Goal: Complete application form

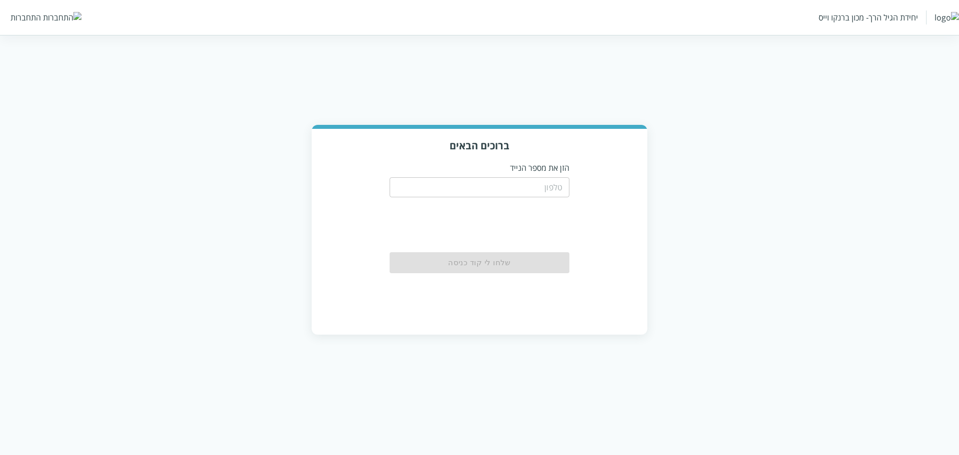
click at [545, 194] on input "tel" at bounding box center [480, 187] width 180 height 20
type input "0548499999"
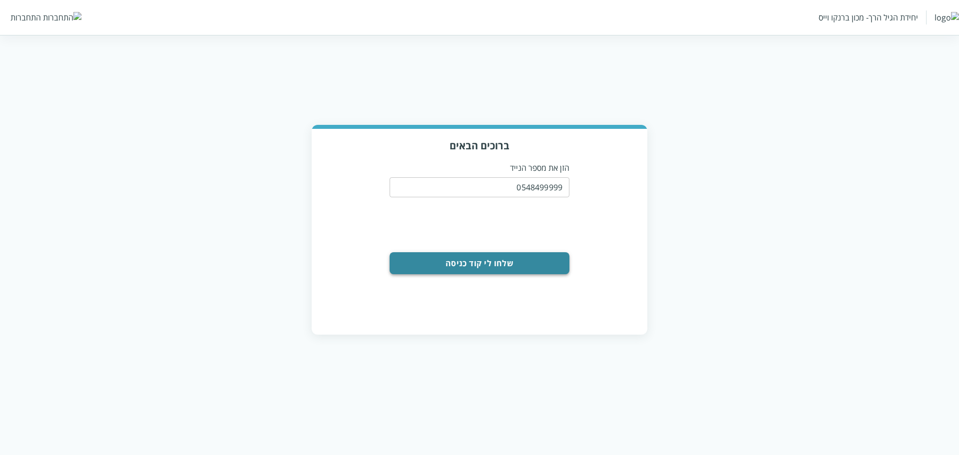
click at [524, 270] on button "שלחו לי קוד כניסה" at bounding box center [480, 263] width 180 height 22
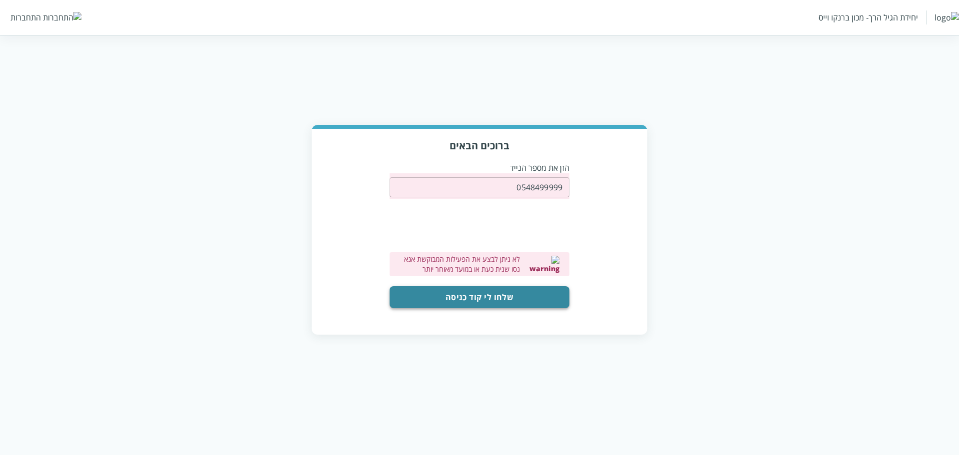
click at [537, 295] on button "שלחו לי קוד כניסה" at bounding box center [480, 297] width 180 height 22
click at [518, 296] on button "שלחו לי קוד כניסה" at bounding box center [480, 297] width 180 height 22
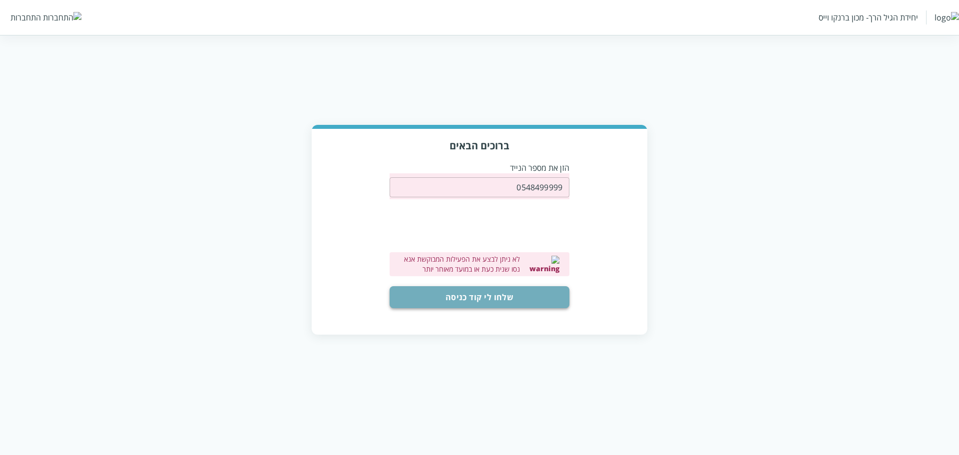
click at [542, 295] on button "שלחו לי קוד כניסה" at bounding box center [480, 297] width 180 height 22
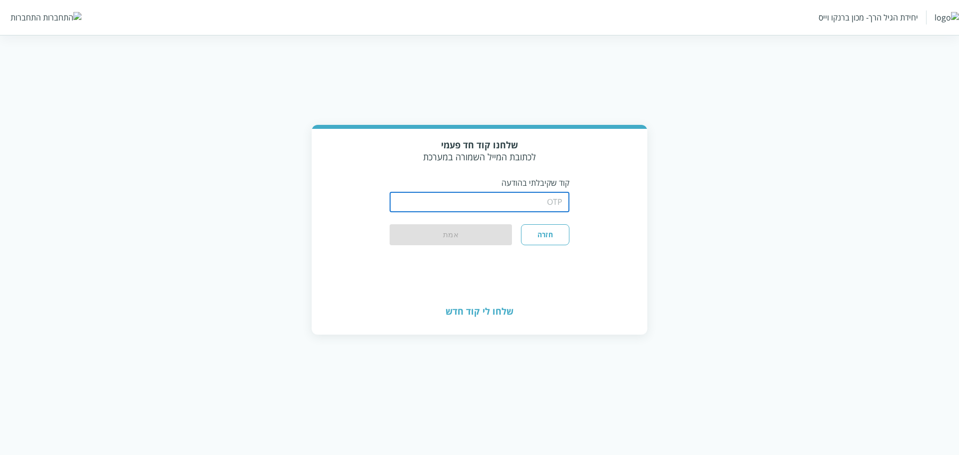
click at [452, 204] on input "string" at bounding box center [480, 202] width 180 height 20
type input "1234"
click at [425, 241] on button "אמת" at bounding box center [451, 235] width 122 height 22
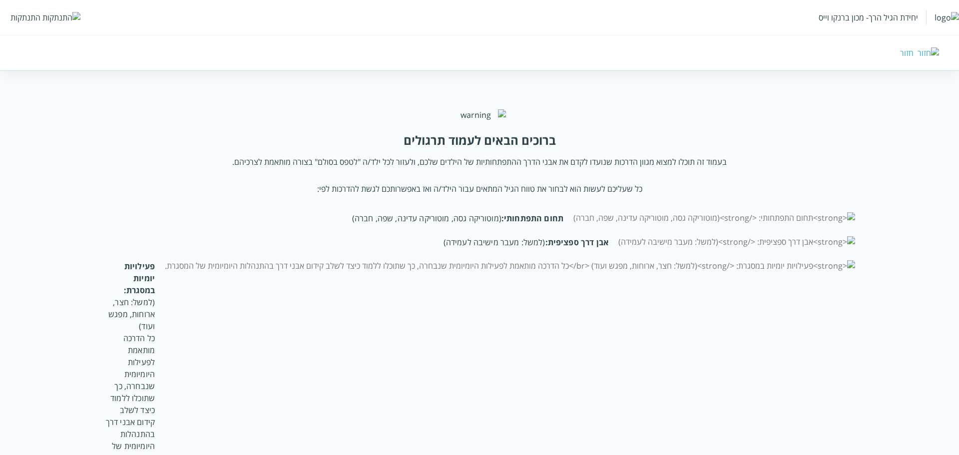
click at [25, 15] on div "התנתקות" at bounding box center [25, 17] width 30 height 11
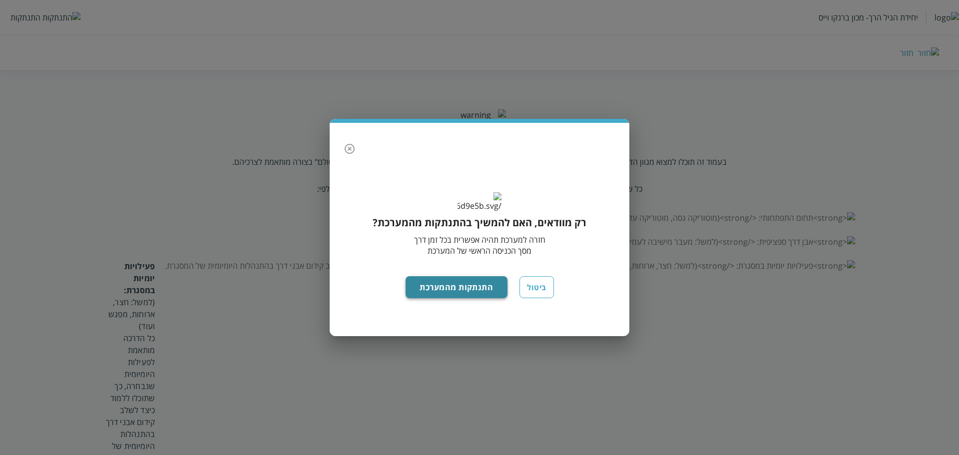
click at [437, 298] on button "התנתקות מהמערכת" at bounding box center [457, 287] width 102 height 22
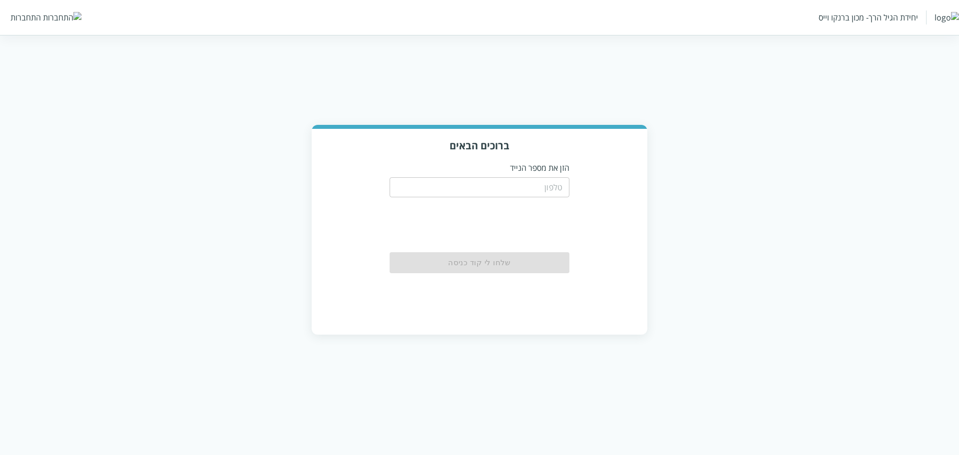
click at [556, 190] on input "tel" at bounding box center [480, 187] width 180 height 20
type input "0548488552"
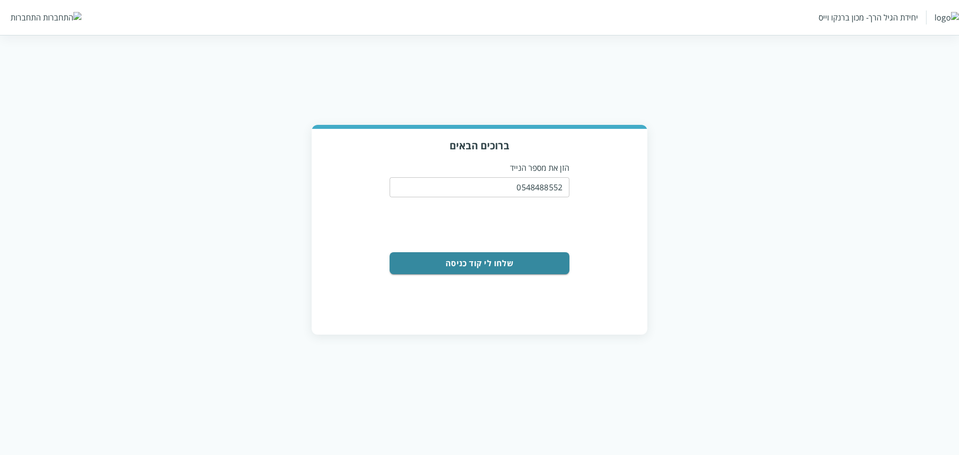
click at [535, 262] on button "שלחו לי קוד כניסה" at bounding box center [480, 263] width 180 height 22
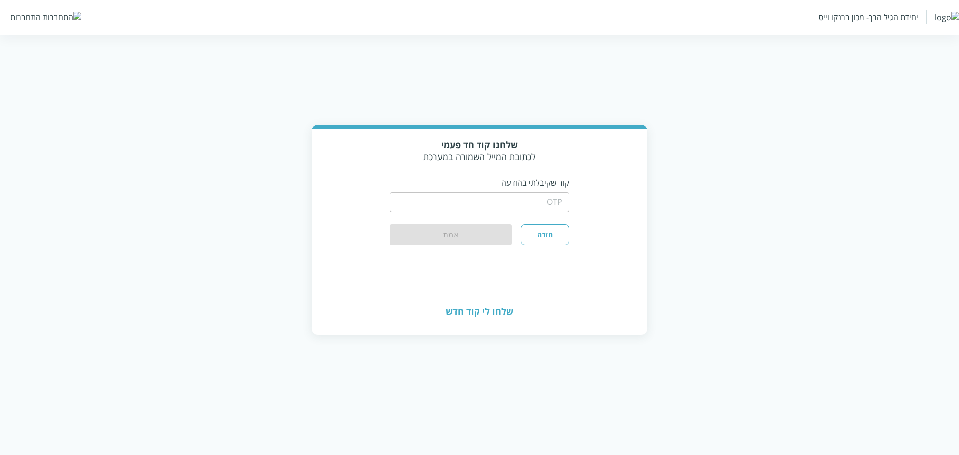
click at [532, 212] on div "​" at bounding box center [480, 201] width 180 height 26
click at [545, 205] on input "string" at bounding box center [480, 202] width 180 height 20
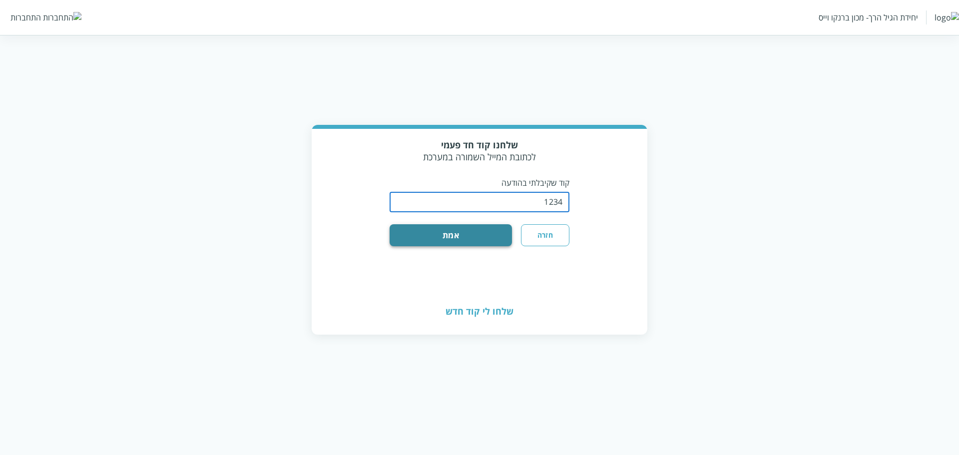
type input "1234"
click at [488, 239] on button "אמת" at bounding box center [451, 235] width 122 height 22
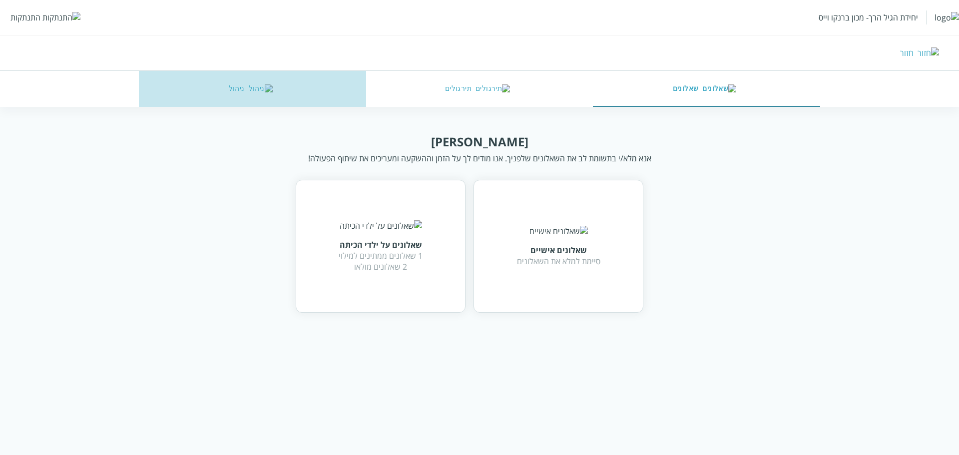
click at [244, 95] on button "ניהול" at bounding box center [252, 89] width 227 height 36
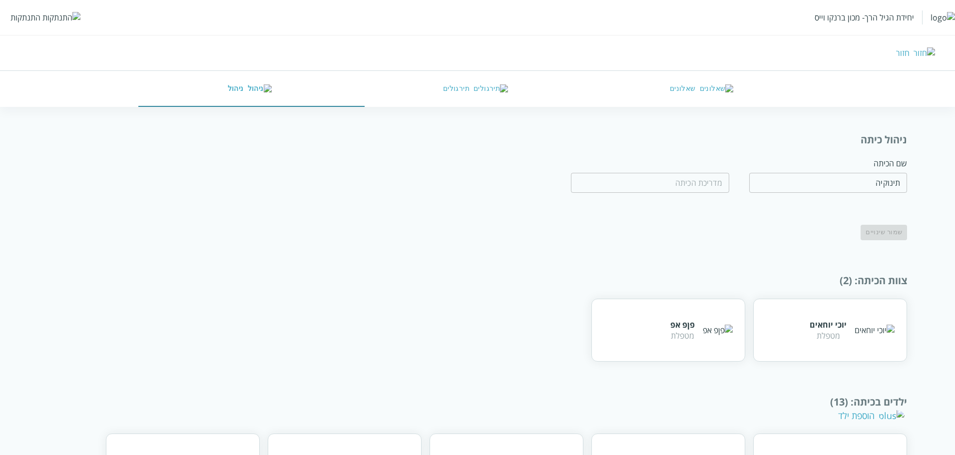
click at [709, 182] on input "text" at bounding box center [650, 183] width 158 height 20
click at [695, 249] on div "ניהול כיתה שם הכיתה תינוקיה ​ ​ שמור שינויים צוות הכיתה : (2) יוכי יוחאים מטפלת…" at bounding box center [478, 386] width 860 height 506
click at [715, 183] on input "text" at bounding box center [650, 183] width 158 height 20
click at [740, 239] on div "שמור שינויים" at bounding box center [511, 227] width 791 height 25
click at [41, 29] on div "יחידת הגיל הרך- מכון ברנקו וייס התנתקות" at bounding box center [477, 17] width 955 height 35
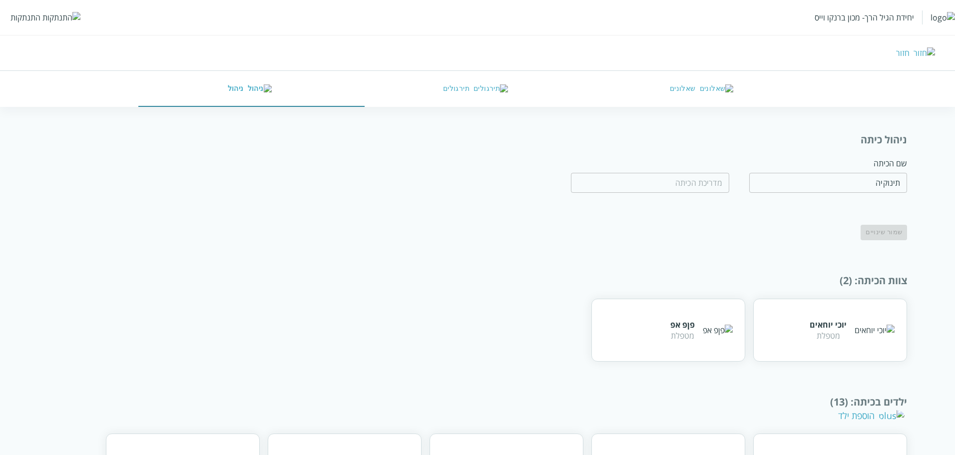
click at [34, 15] on div "התנתקות" at bounding box center [25, 17] width 30 height 11
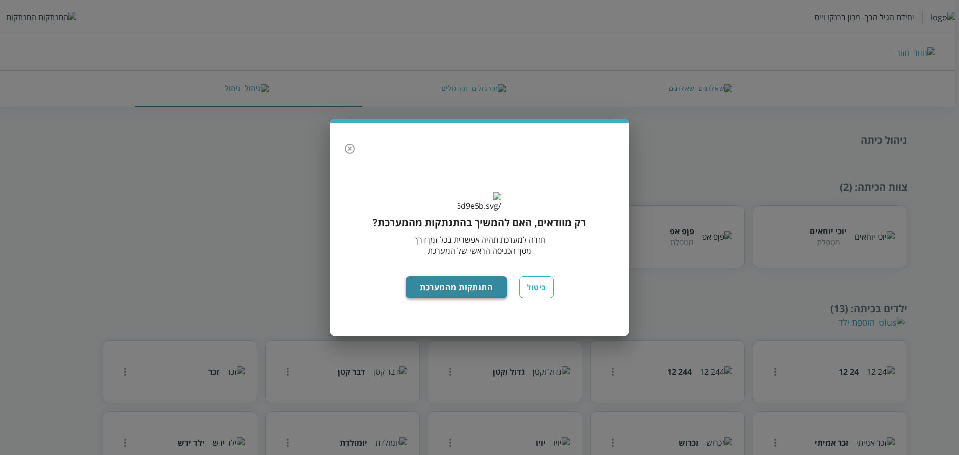
click at [445, 298] on button "התנתקות מהמערכת" at bounding box center [457, 287] width 102 height 22
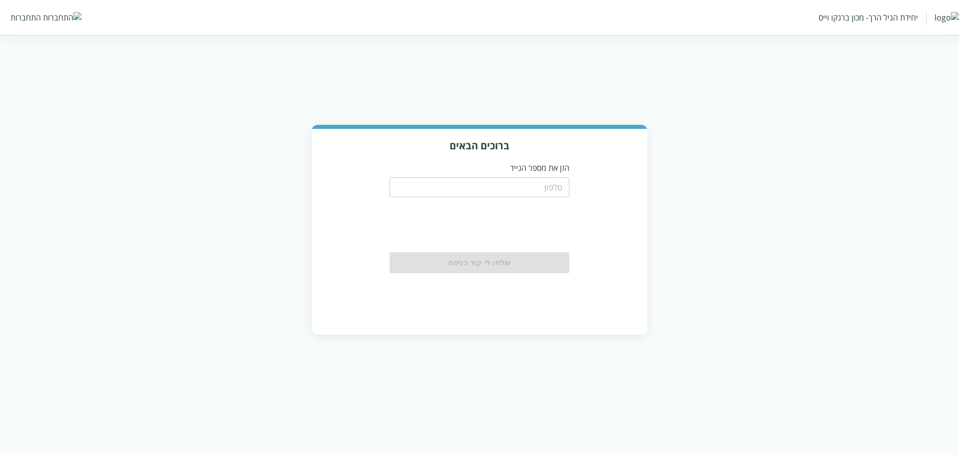
click at [529, 193] on input "tel" at bounding box center [480, 187] width 180 height 20
paste input "0566663333"
type input "0566663333"
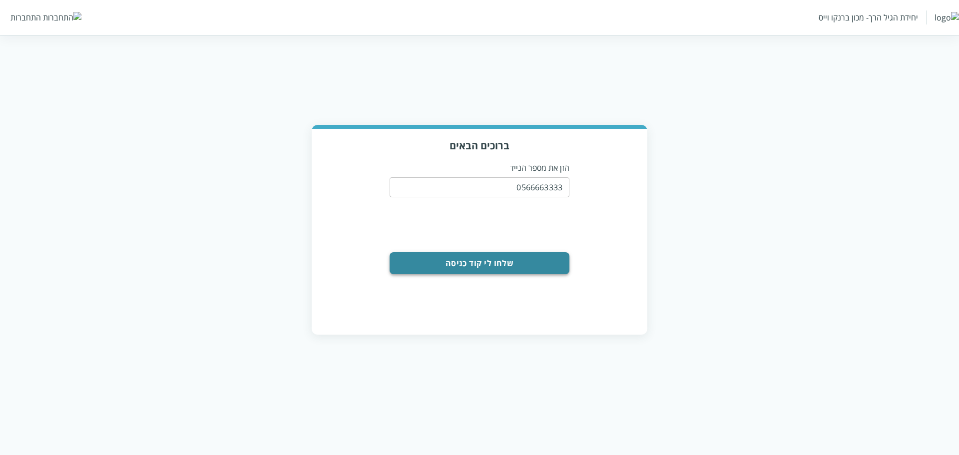
click at [543, 265] on button "שלחו לי קוד כניסה" at bounding box center [480, 263] width 180 height 22
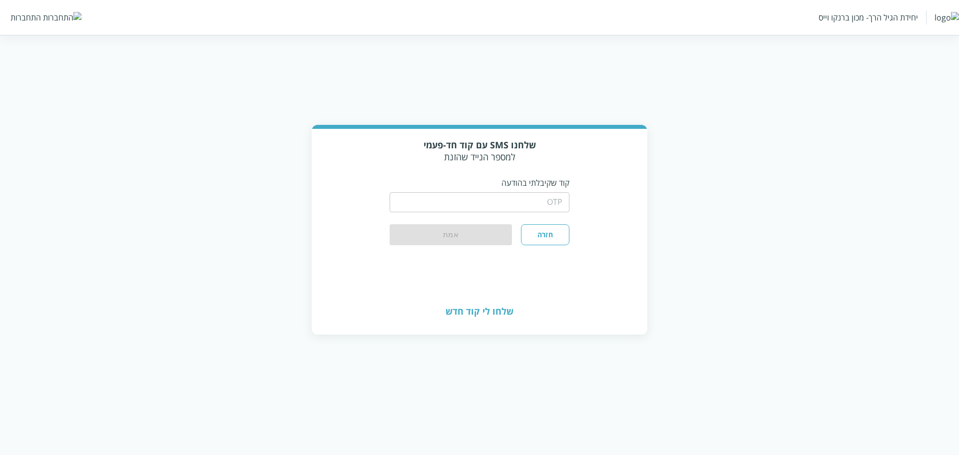
click at [542, 186] on p "קוד שקיבלתי בהודעה" at bounding box center [480, 182] width 180 height 11
click at [551, 201] on input "string" at bounding box center [480, 202] width 180 height 20
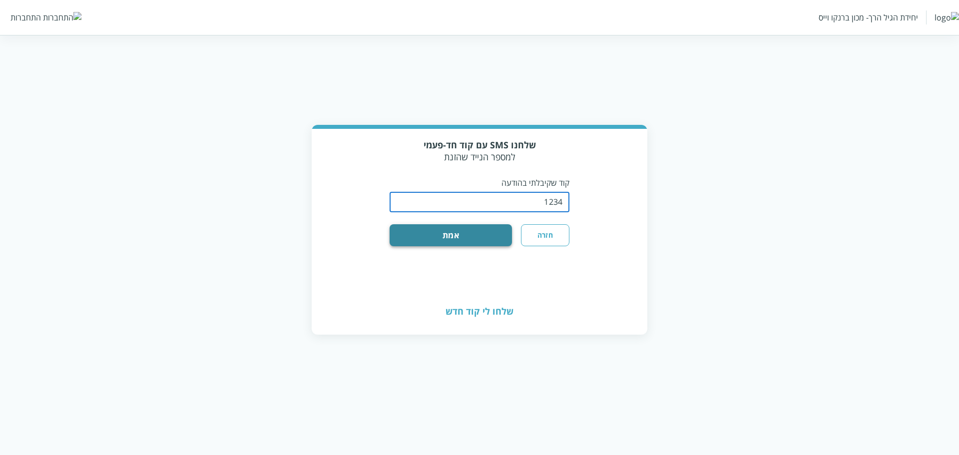
type input "1234"
click at [480, 237] on button "אמת" at bounding box center [451, 235] width 122 height 22
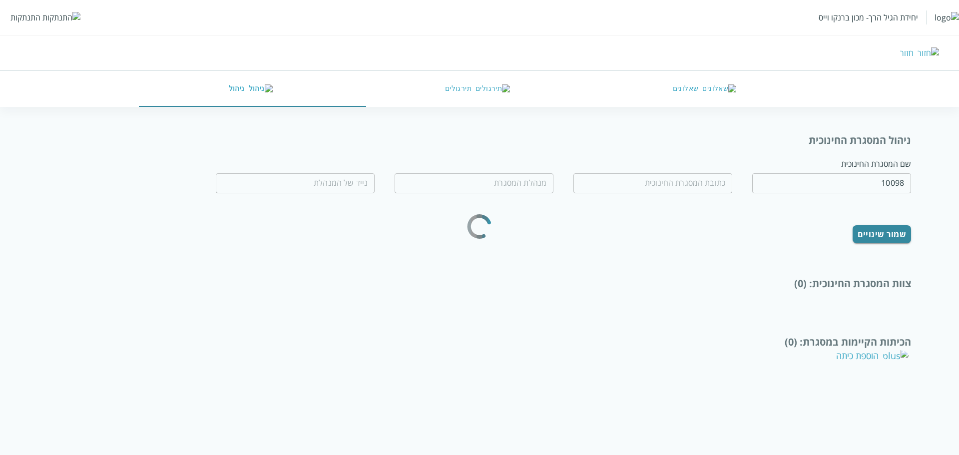
type input "פרפרים עפים"
type input "הפלמ"ח 18"
type input "חביבה ע"
type input "0566663333"
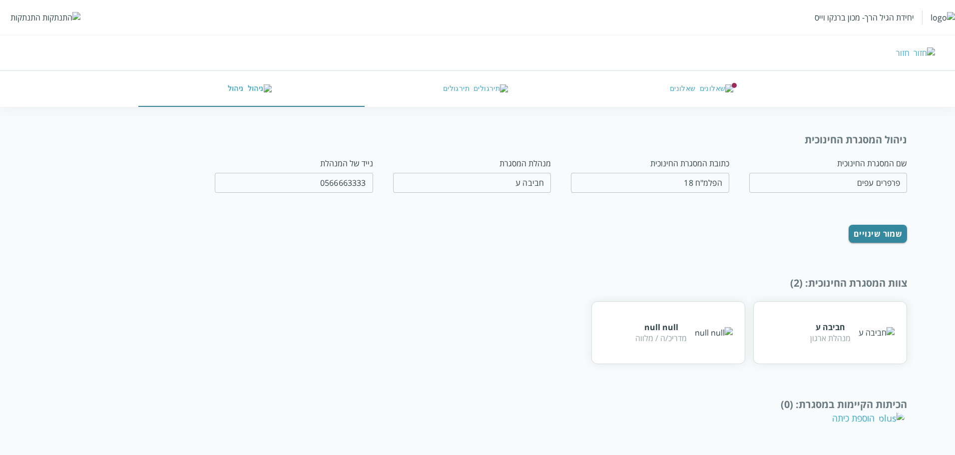
click at [545, 154] on div "ניהול המסגרת החינוכית שם המסגרת החינוכית פרפרים עפים ​ כתובת המסגרת החינוכית הפ…" at bounding box center [478, 284] width 860 height 303
drag, startPoint x: 550, startPoint y: 160, endPoint x: 504, endPoint y: 160, distance: 45.5
click at [504, 160] on div "מנהלת המסגרת" at bounding box center [472, 163] width 158 height 11
click at [512, 161] on div "מנהלת המסגרת" at bounding box center [472, 163] width 158 height 11
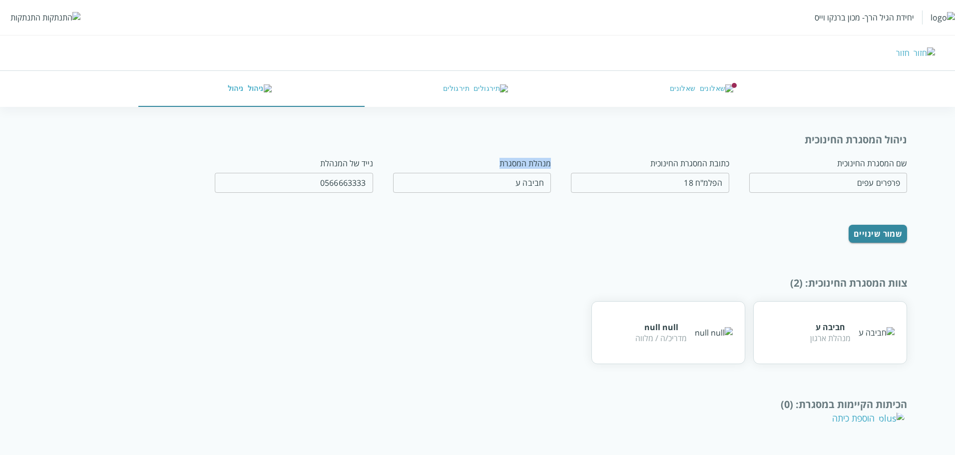
click at [512, 161] on div "מנהלת המסגרת" at bounding box center [472, 163] width 158 height 11
click at [532, 178] on input "fullName" at bounding box center [472, 183] width 158 height 20
click at [530, 186] on input "fullName" at bounding box center [472, 183] width 158 height 20
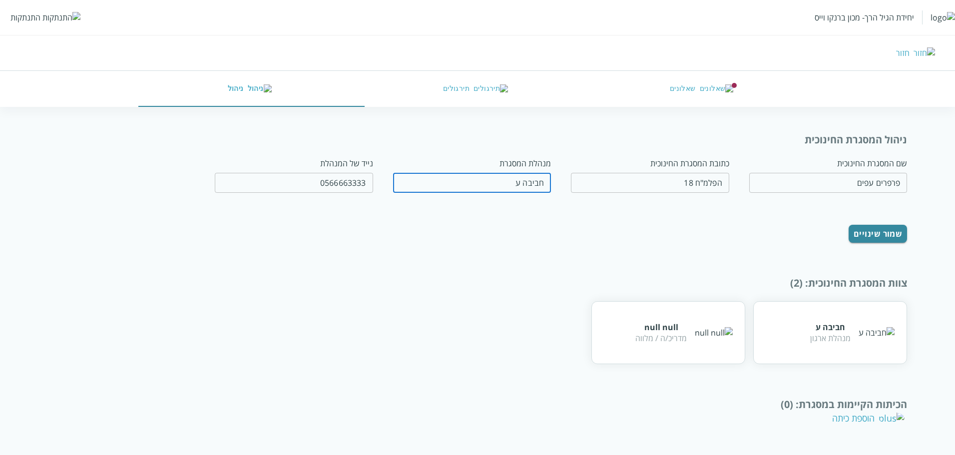
click at [524, 186] on input "fullName" at bounding box center [472, 183] width 158 height 20
click at [521, 178] on input "fullName" at bounding box center [472, 183] width 158 height 20
click at [516, 186] on input "fullName" at bounding box center [472, 183] width 158 height 20
click at [531, 186] on input "fullName" at bounding box center [472, 183] width 158 height 20
